Goal: Navigation & Orientation: Find specific page/section

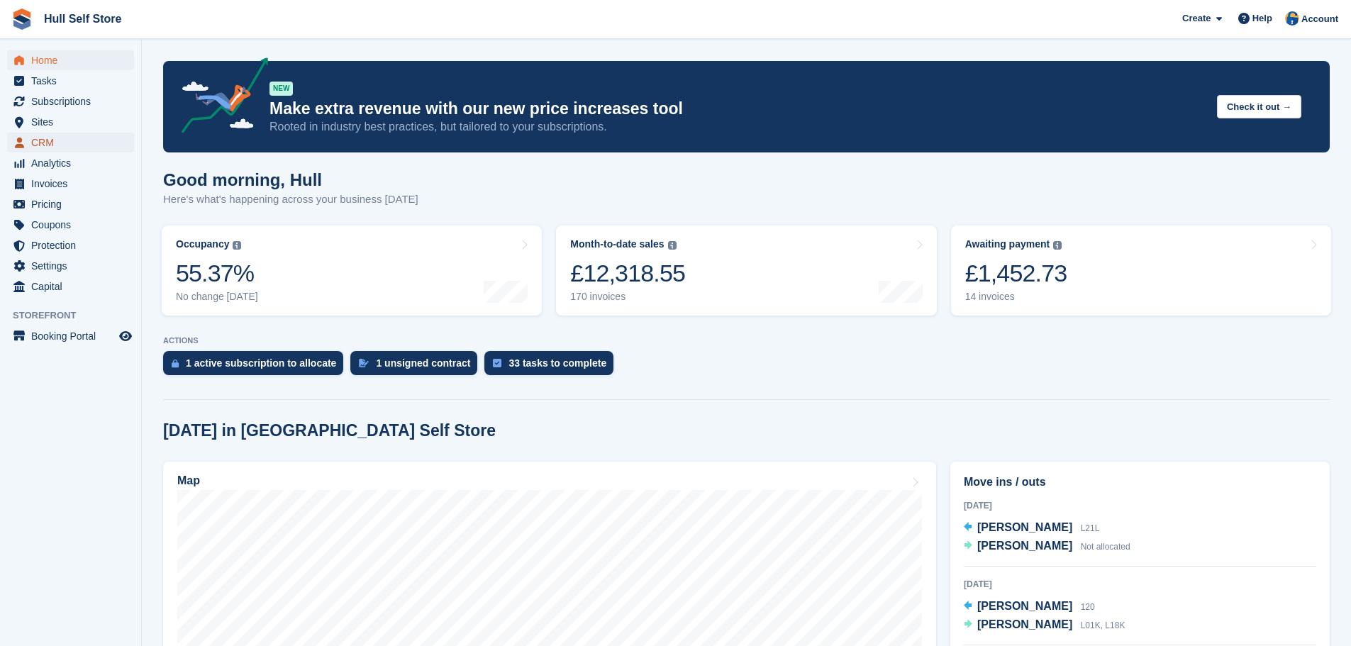
click at [65, 140] on span "CRM" at bounding box center [73, 143] width 85 height 20
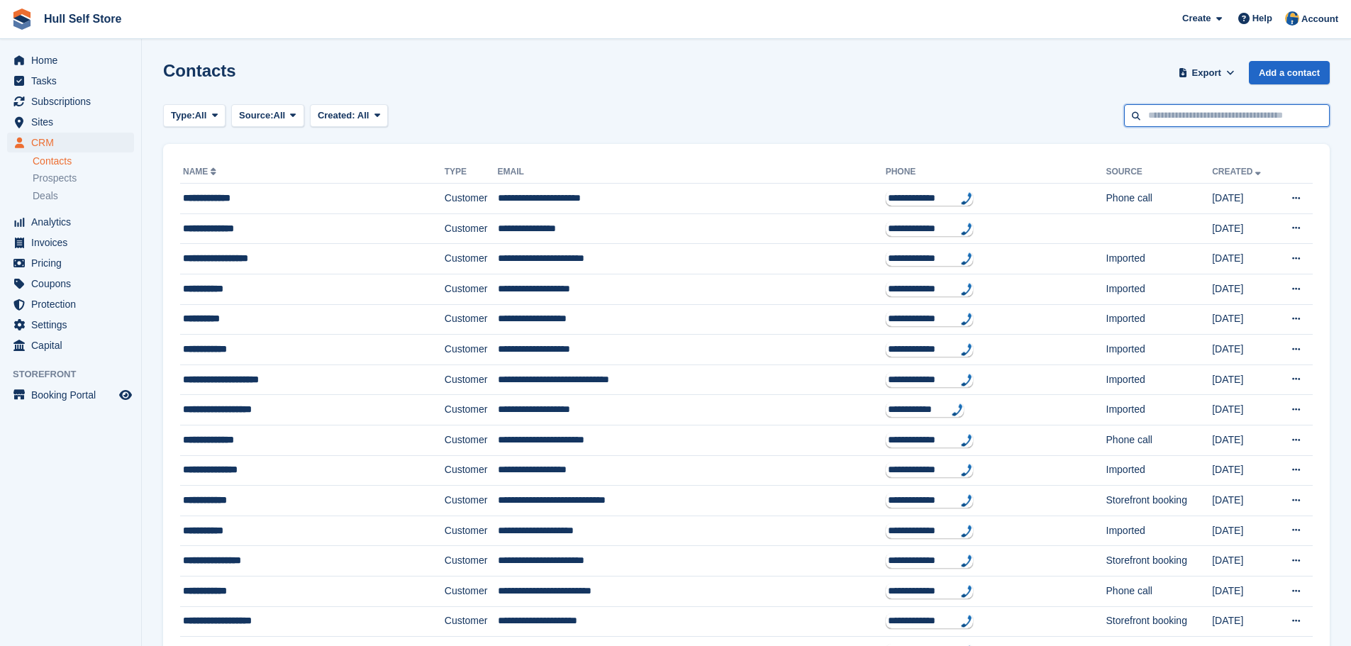
click at [1240, 119] on input "text" at bounding box center [1227, 115] width 206 height 23
type input "****"
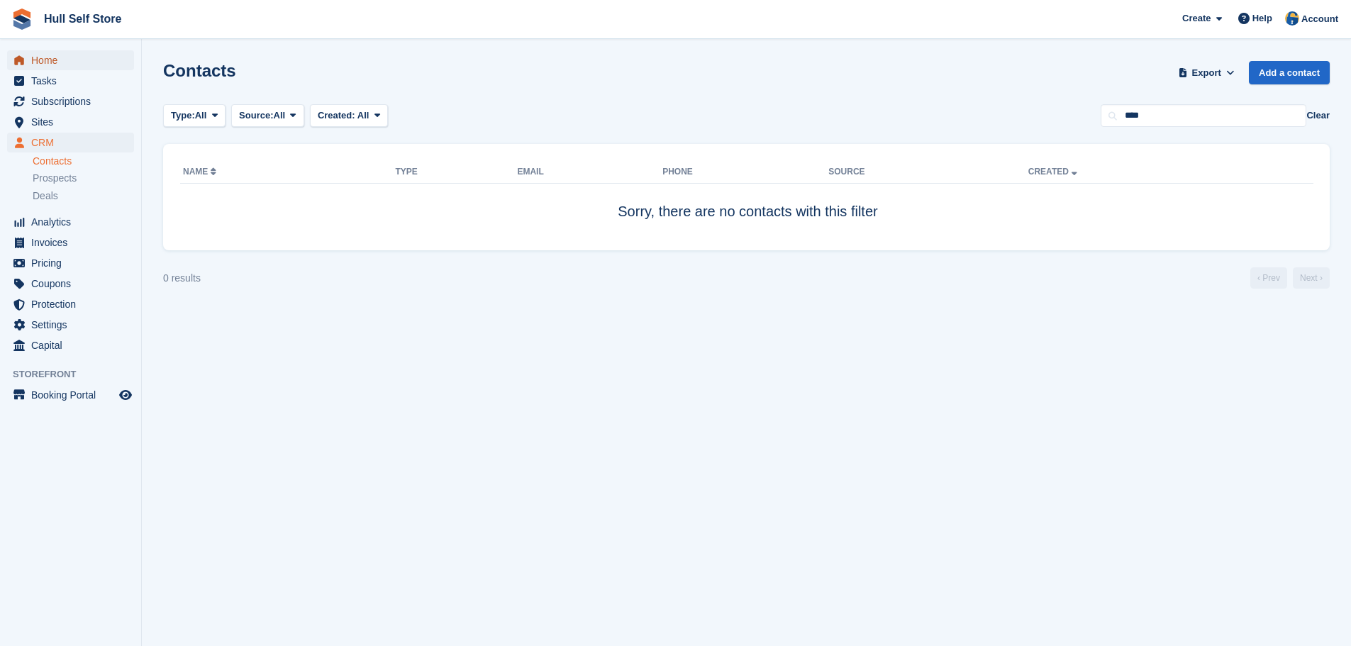
click at [48, 62] on span "Home" at bounding box center [73, 60] width 85 height 20
